Goal: Information Seeking & Learning: Learn about a topic

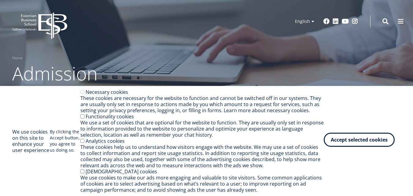
click at [352, 143] on button "Accept selected cookies" at bounding box center [358, 140] width 71 height 14
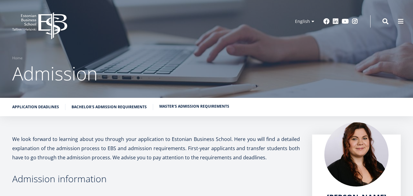
click at [193, 107] on link "Master's admission requirements" at bounding box center [194, 106] width 70 height 6
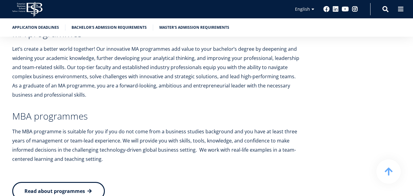
scroll to position [1162, 0]
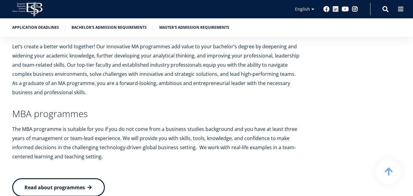
click at [53, 184] on span "Read about programmes" at bounding box center [54, 187] width 60 height 7
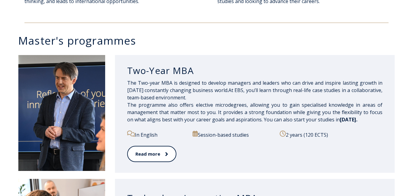
scroll to position [305, 0]
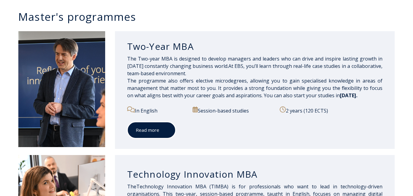
click at [163, 131] on span at bounding box center [163, 130] width 8 height 6
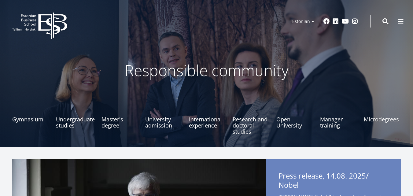
click at [330, 64] on p "Responsible community" at bounding box center [207, 70] width 324 height 18
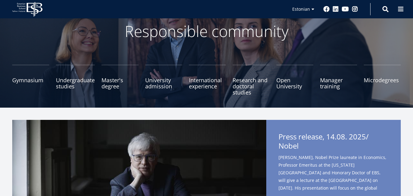
scroll to position [61, 0]
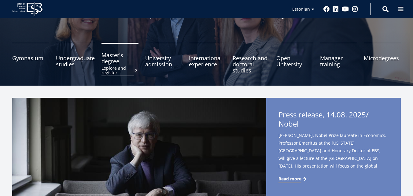
click at [117, 55] on font "Master's degree" at bounding box center [112, 57] width 22 height 13
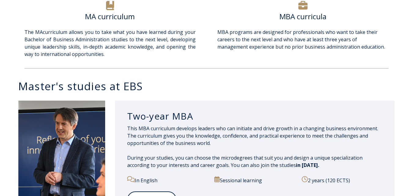
scroll to position [336, 0]
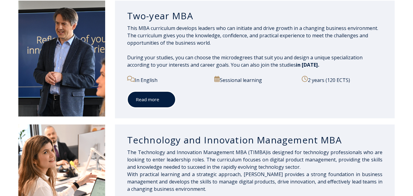
click at [150, 99] on font "Read more" at bounding box center [148, 99] width 24 height 6
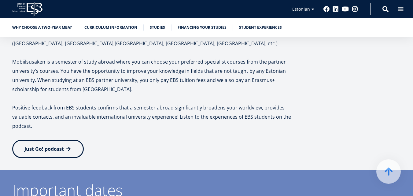
scroll to position [1283, 0]
